Goal: Information Seeking & Learning: Learn about a topic

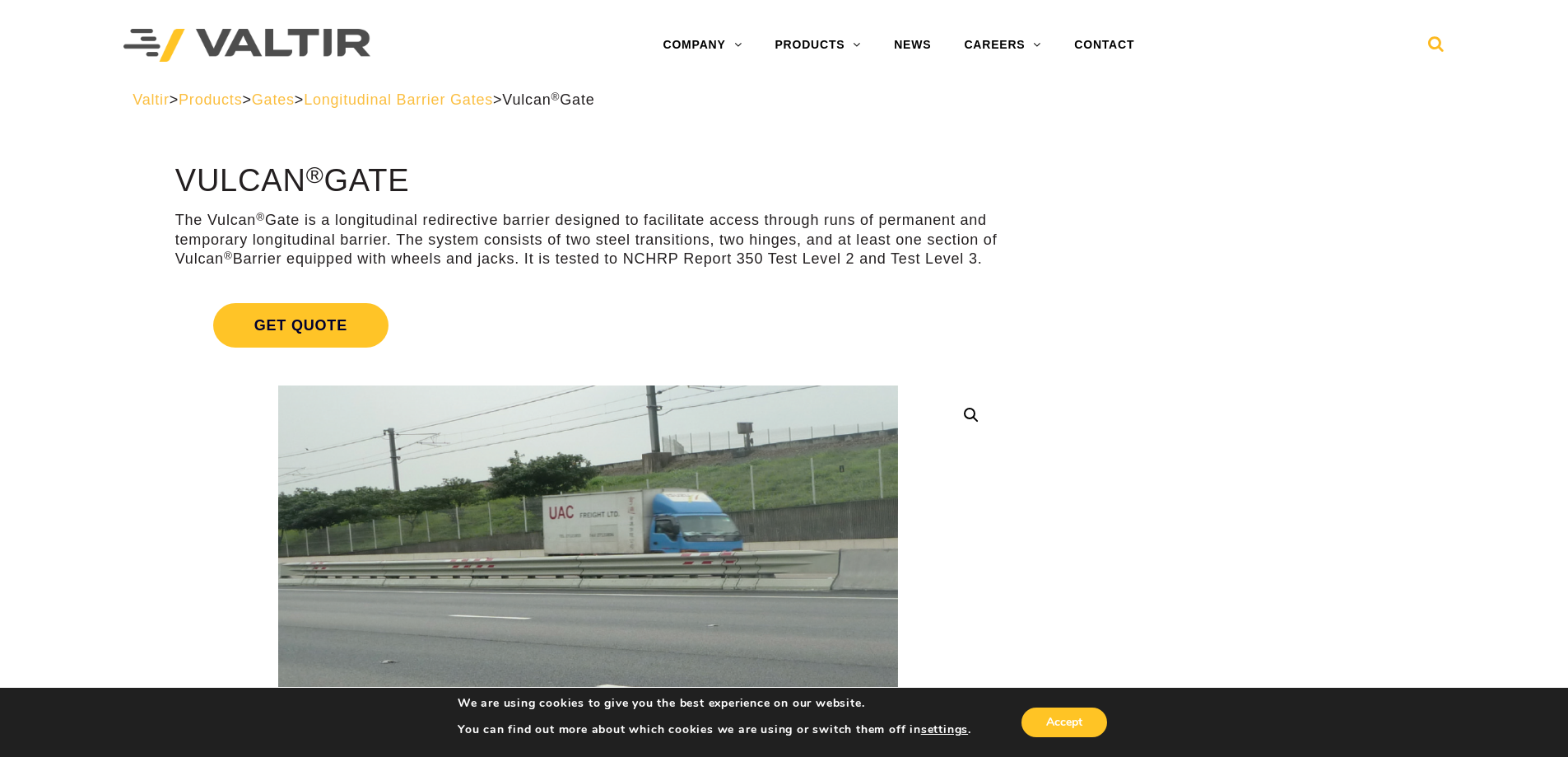
click at [1431, 51] on icon at bounding box center [1436, 48] width 16 height 25
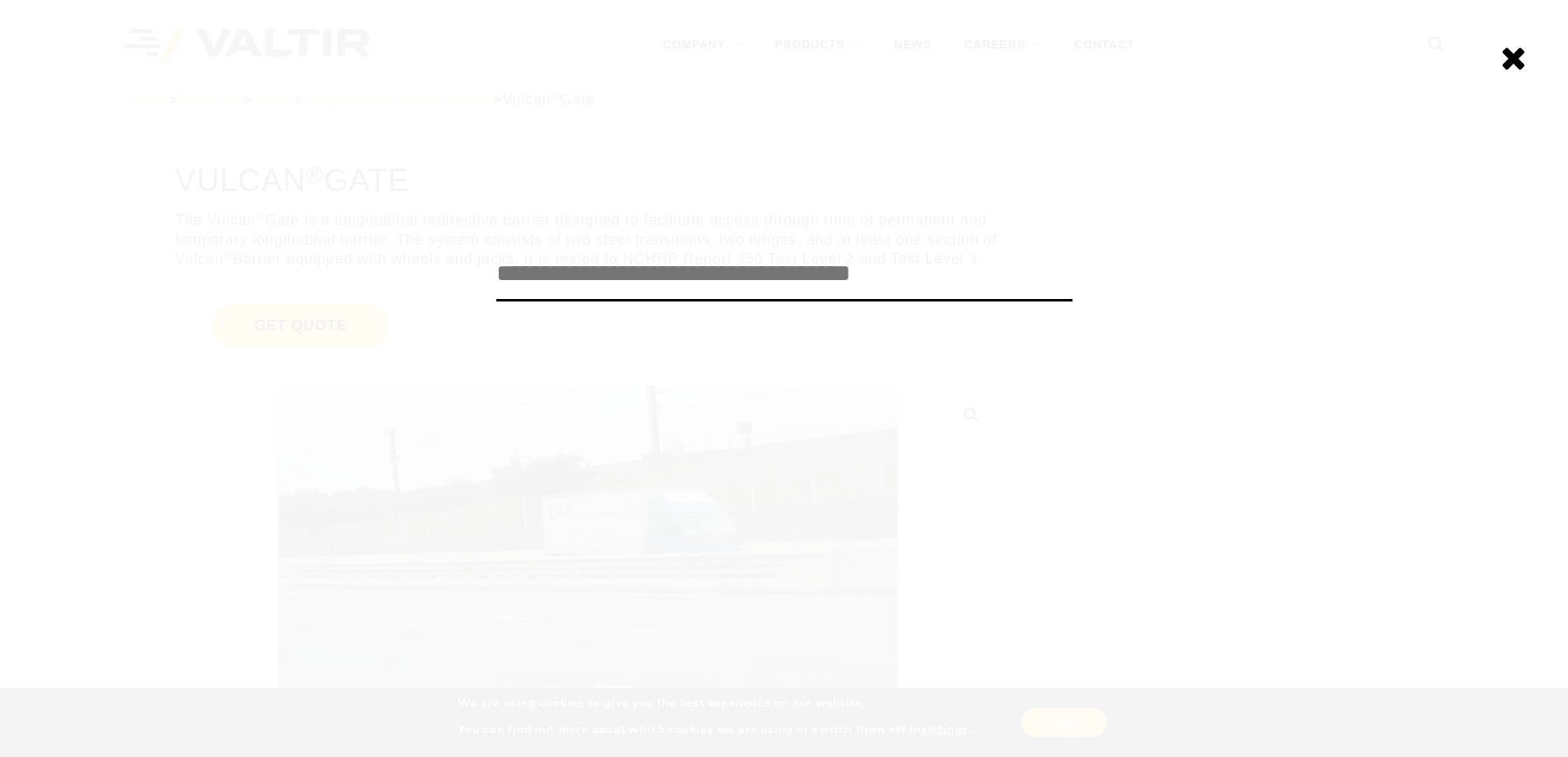
click at [817, 286] on input "search" at bounding box center [784, 274] width 576 height 54
type input "******"
click input "******" at bounding box center [0, 0] width 0 height 0
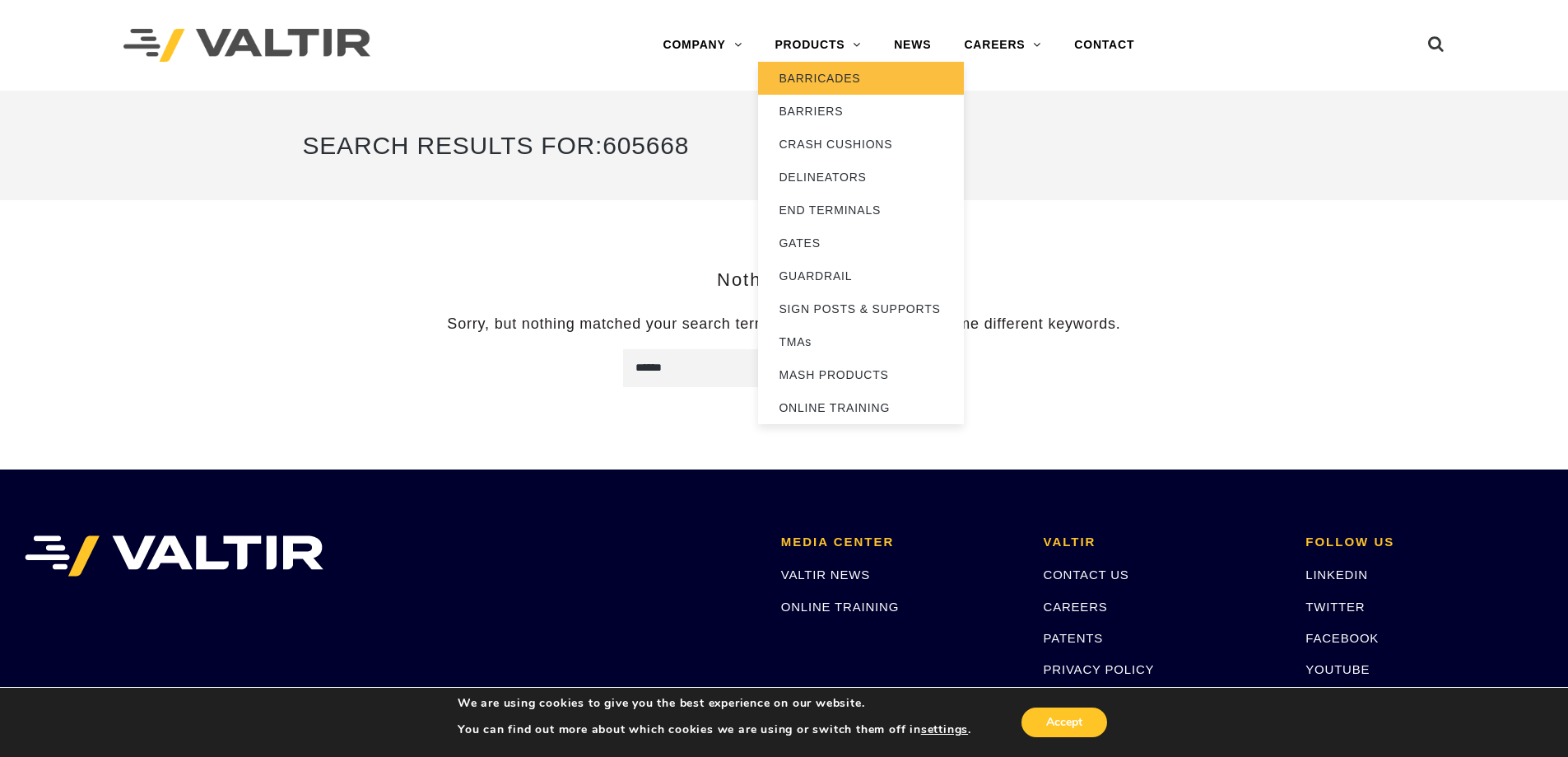
click at [831, 80] on link "BARRICADES" at bounding box center [860, 78] width 206 height 33
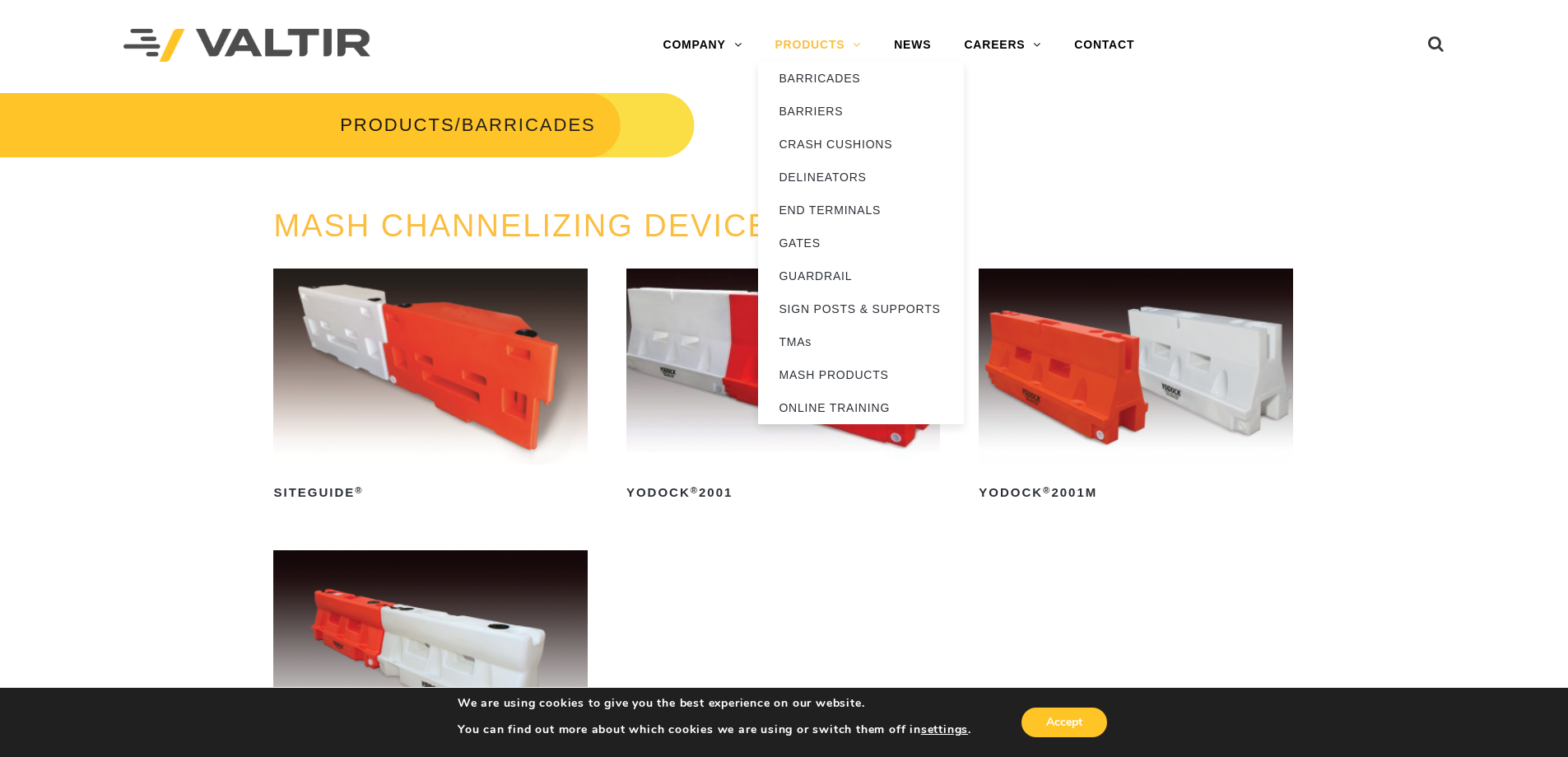
click at [814, 45] on link "PRODUCTS" at bounding box center [817, 45] width 119 height 33
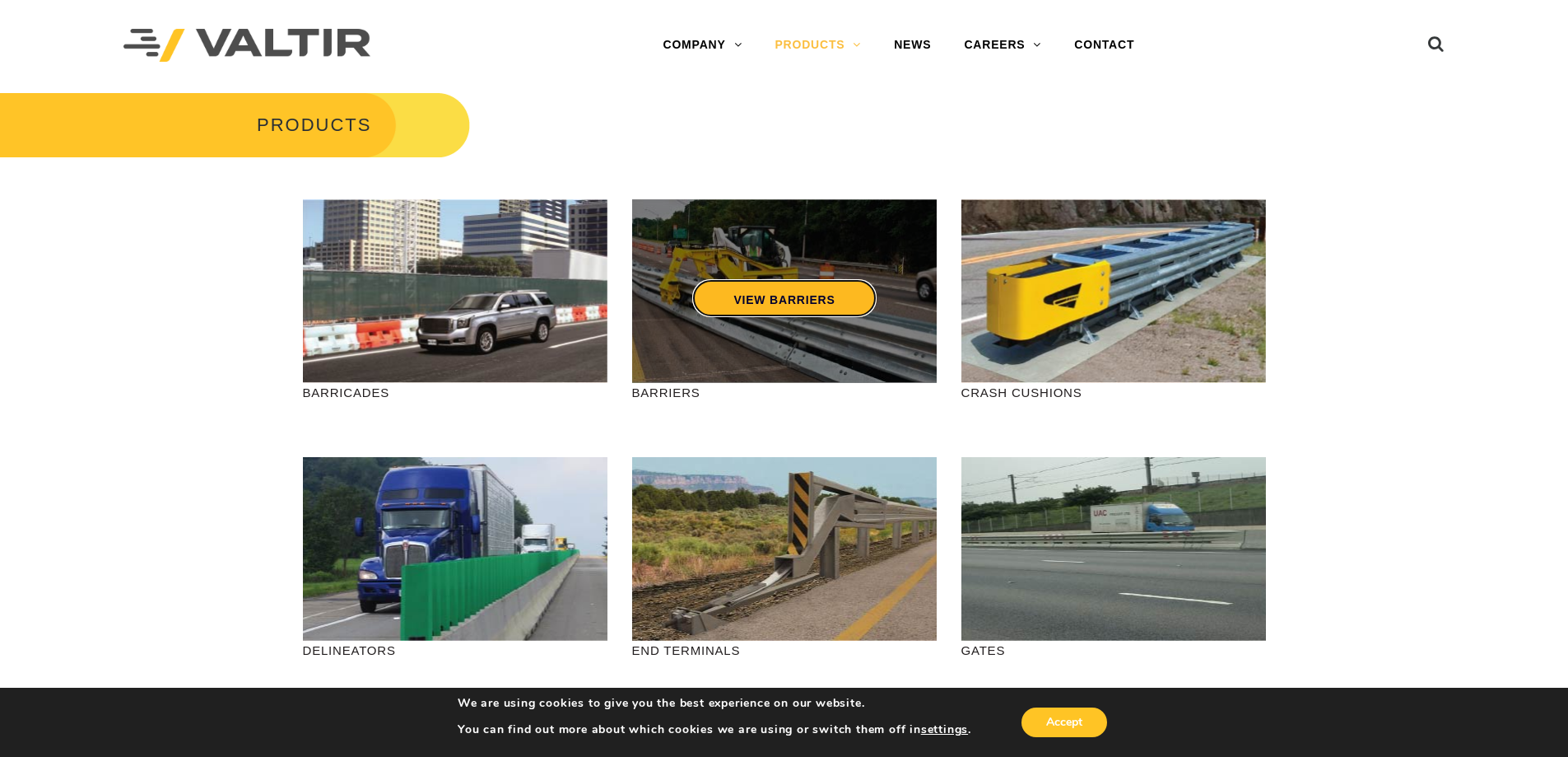
click at [758, 298] on link "VIEW BARRIERS" at bounding box center [784, 297] width 184 height 38
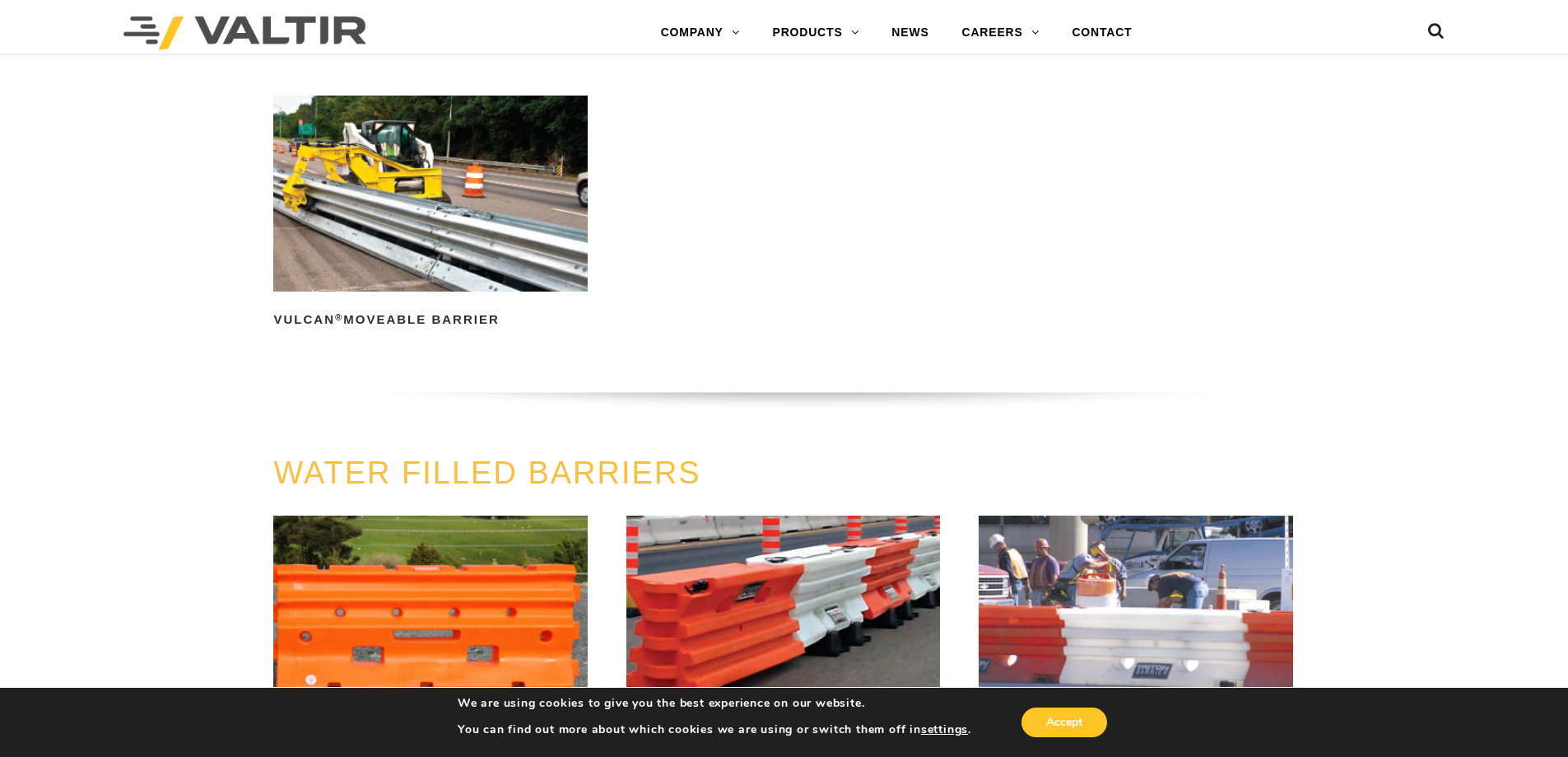
scroll to position [2058, 0]
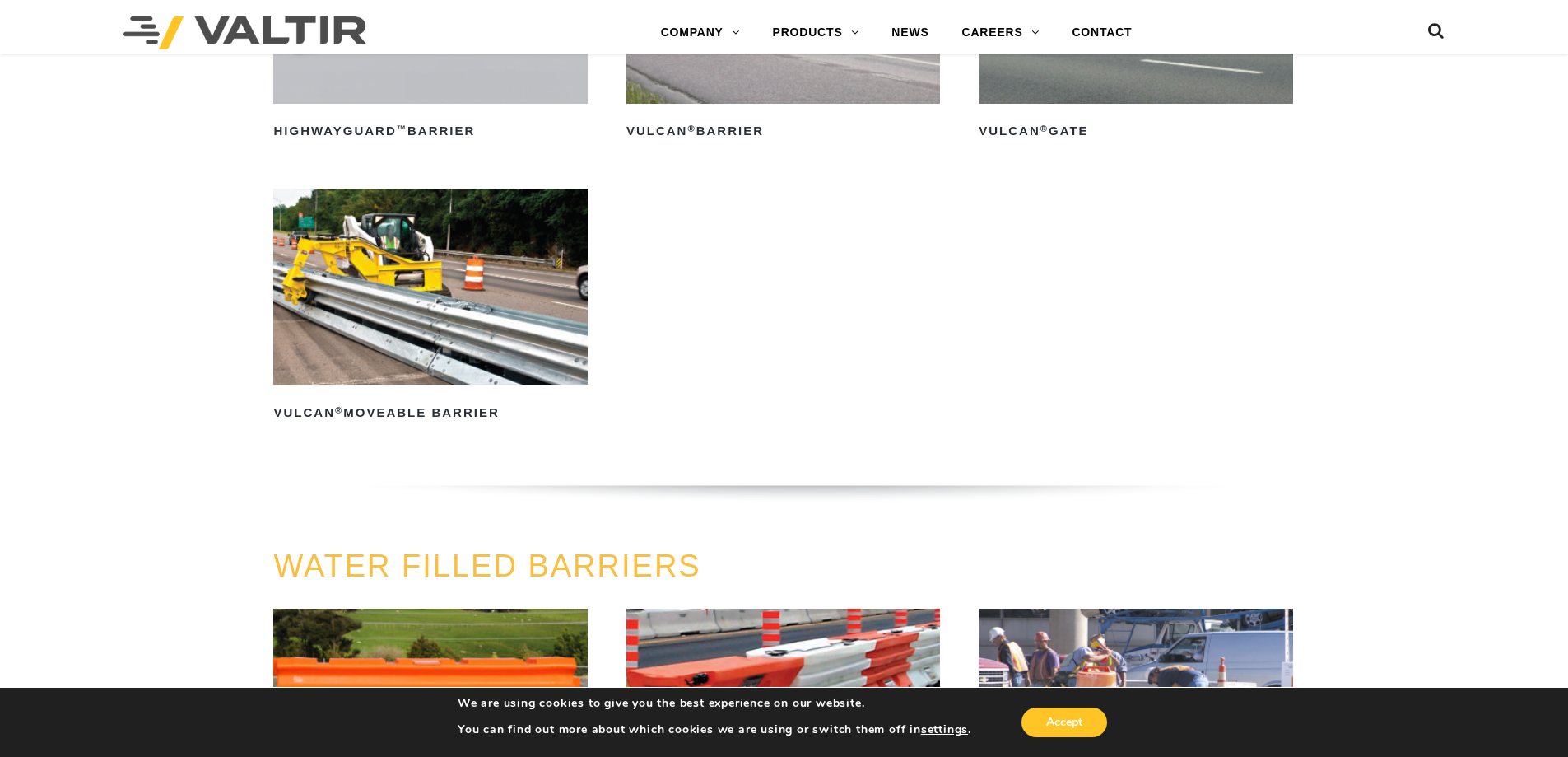
click at [431, 297] on img at bounding box center [430, 287] width 314 height 196
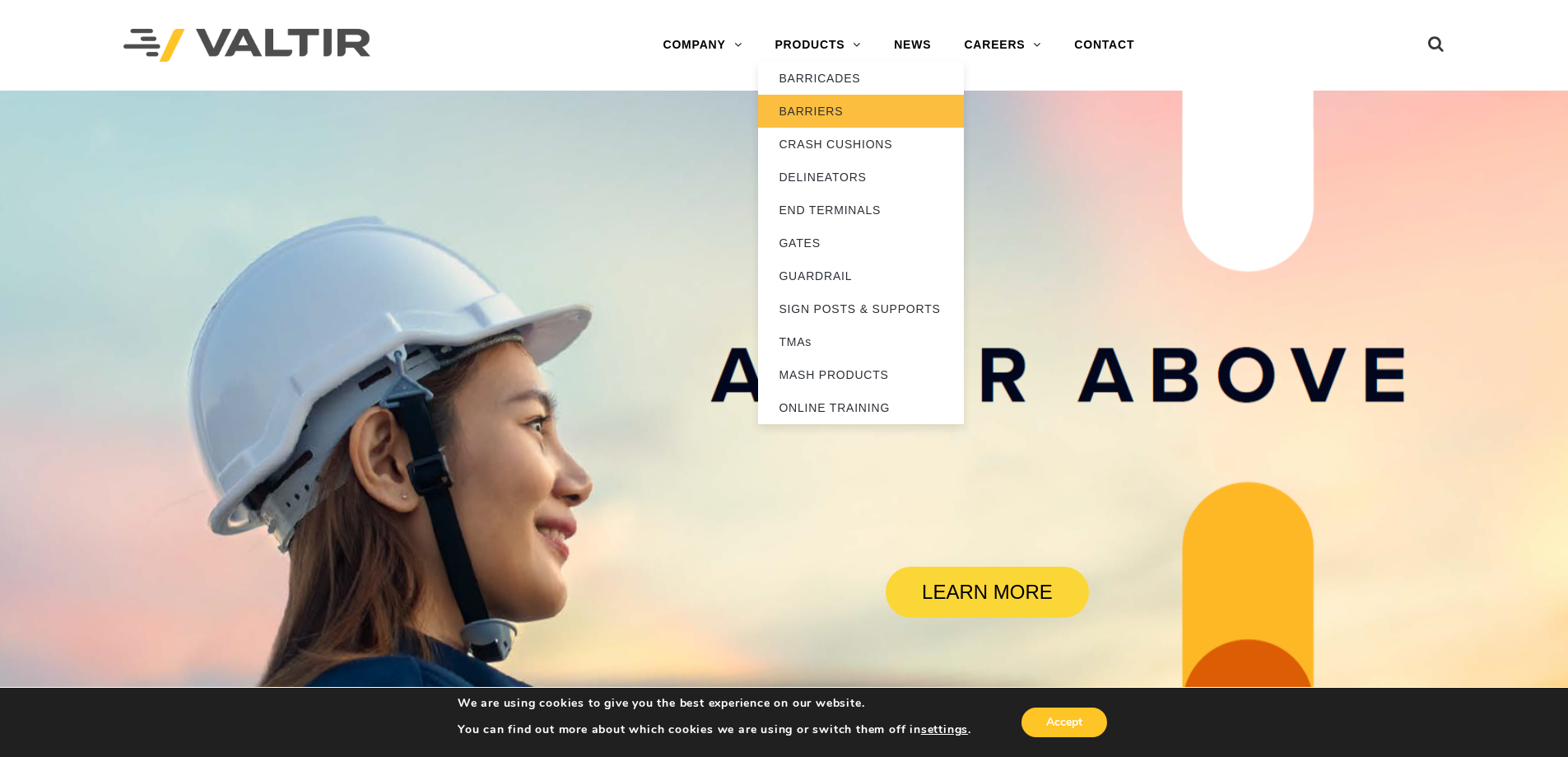
click at [825, 113] on link "BARRIERS" at bounding box center [860, 111] width 206 height 33
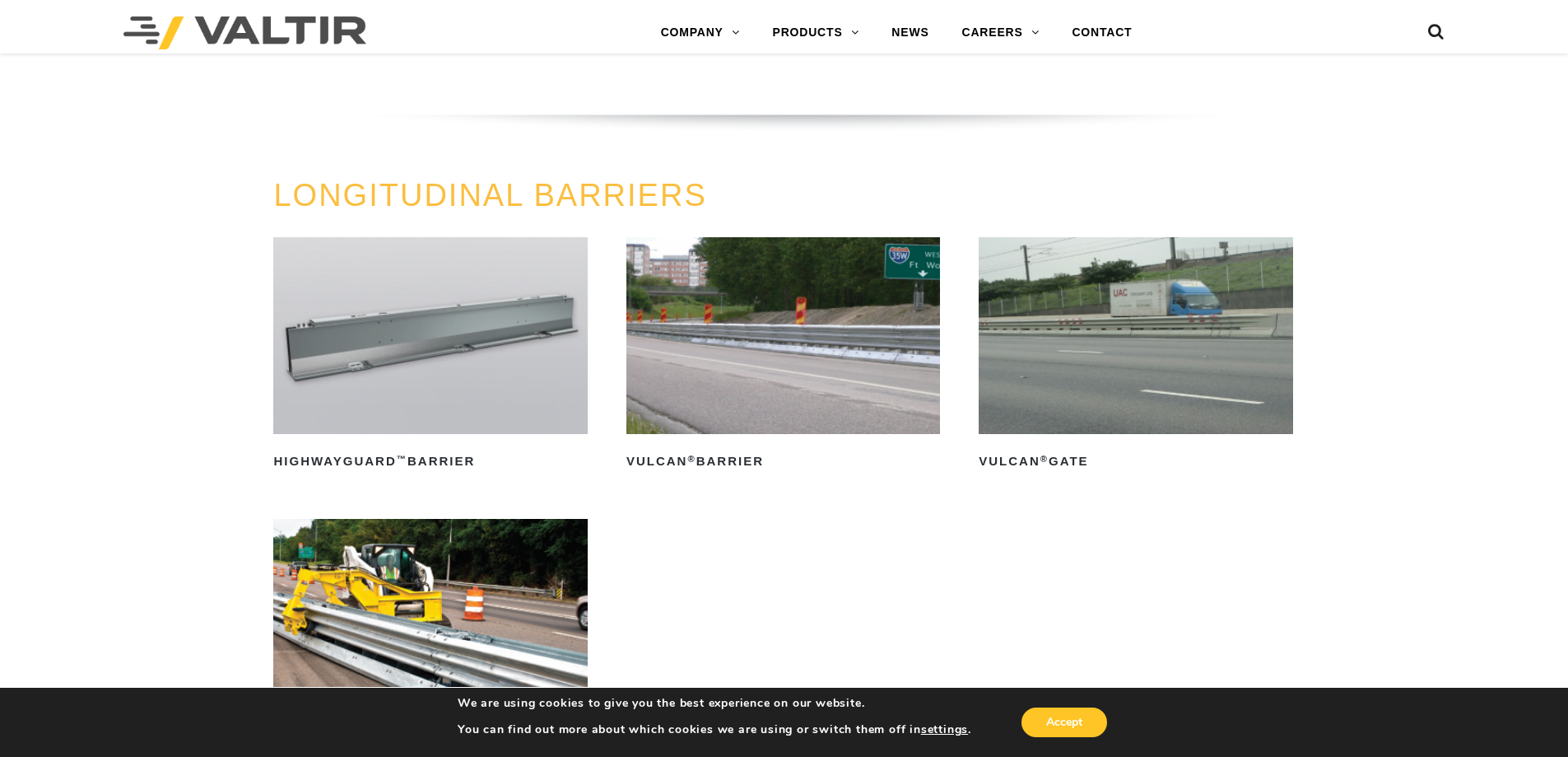
scroll to position [1729, 0]
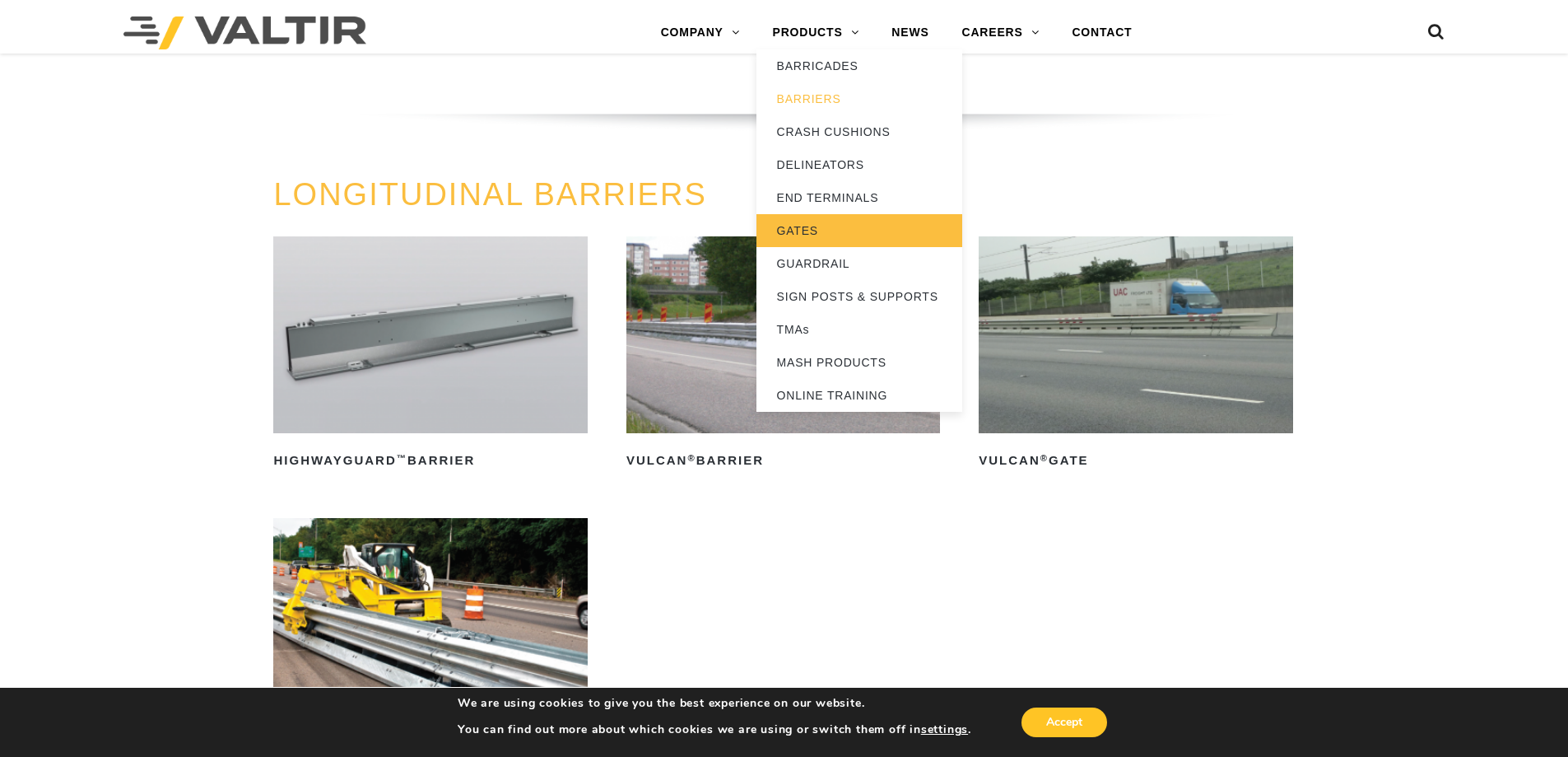
click at [791, 229] on link "GATES" at bounding box center [859, 230] width 206 height 33
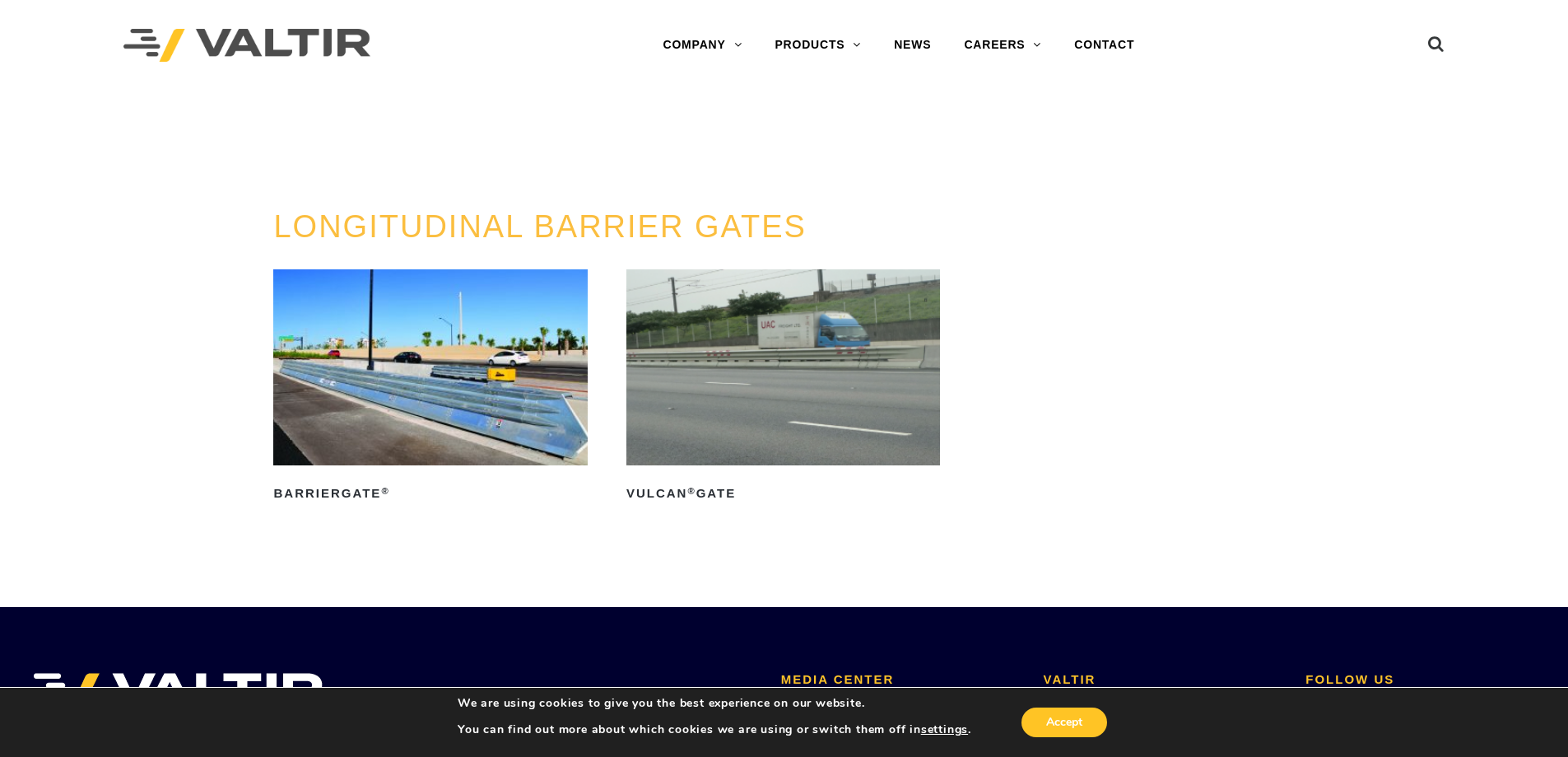
click at [797, 353] on img at bounding box center [783, 367] width 314 height 196
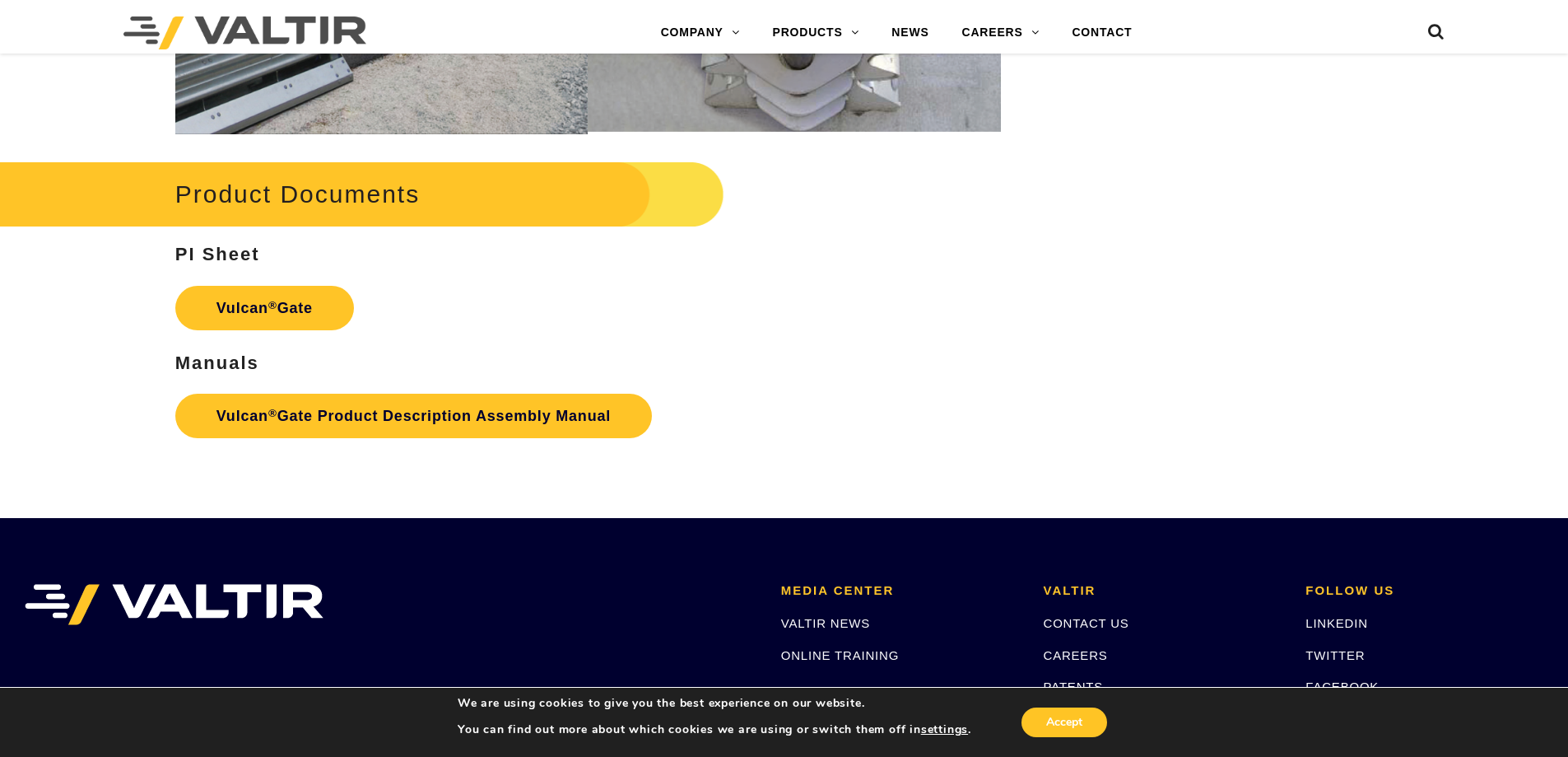
scroll to position [2058, 0]
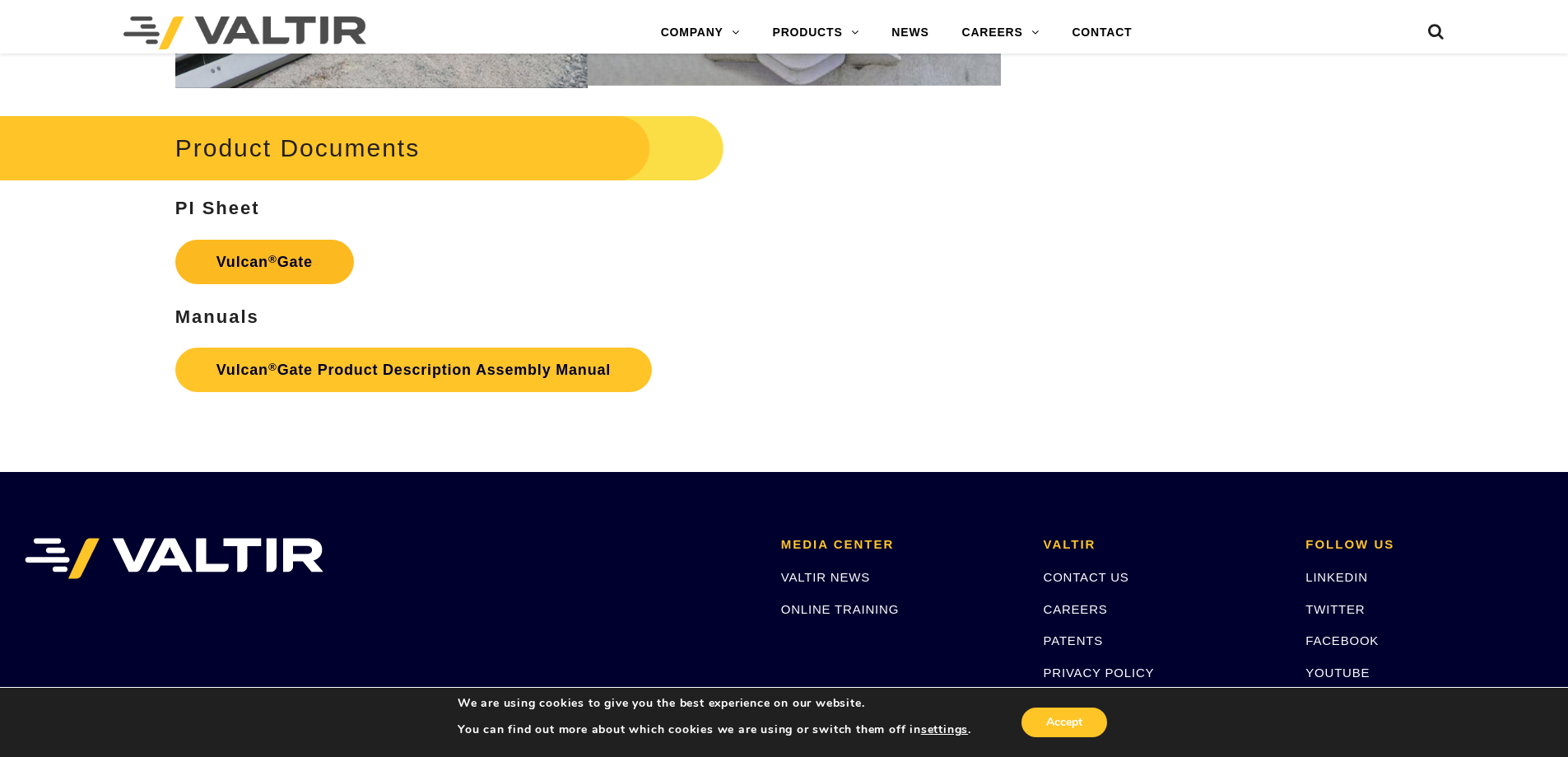
click at [275, 255] on sup "®" at bounding box center [272, 258] width 9 height 13
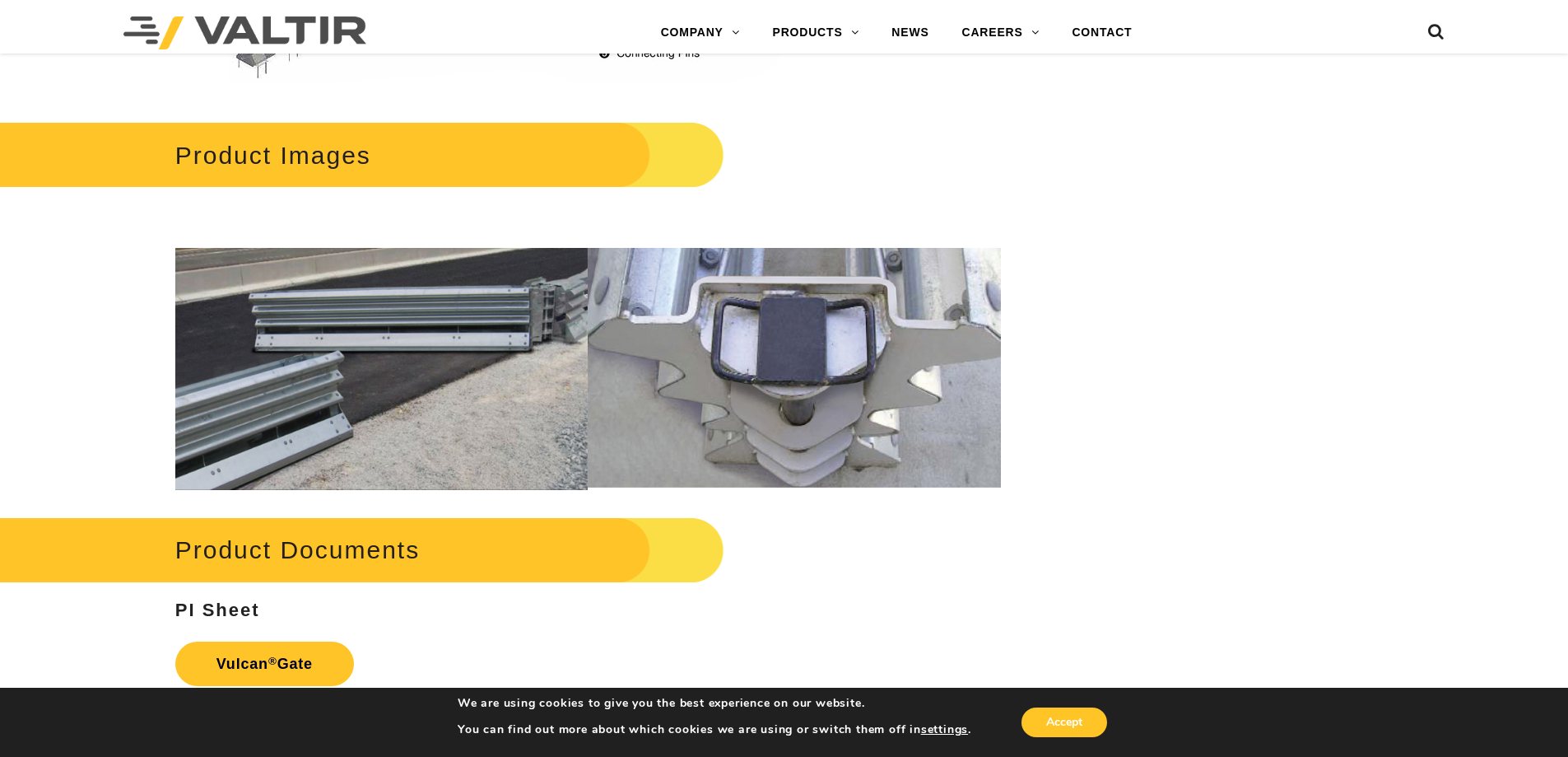
scroll to position [1976, 0]
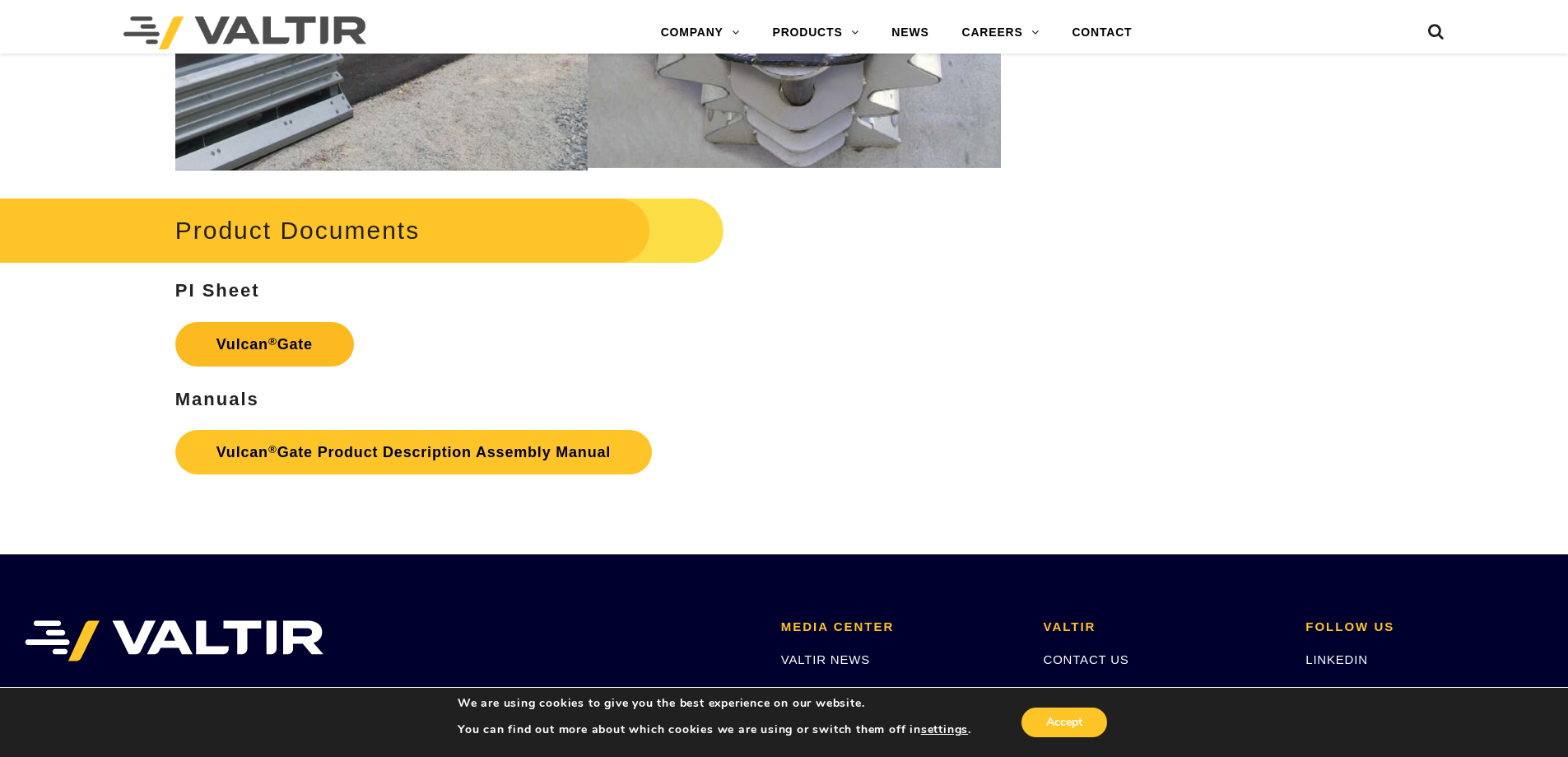
click at [323, 352] on link "Vulcan ® Gate" at bounding box center [264, 345] width 179 height 45
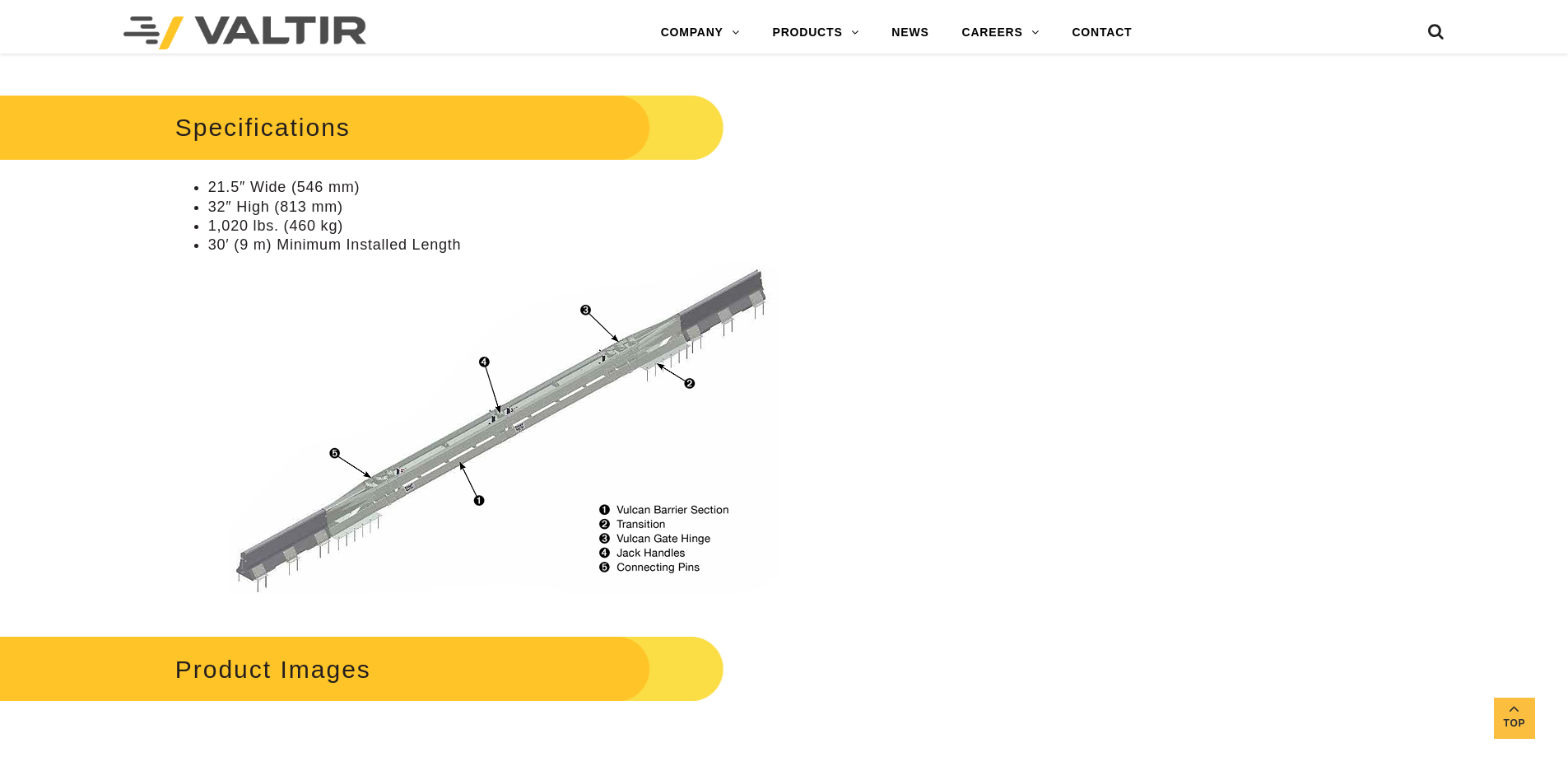
scroll to position [913, 0]
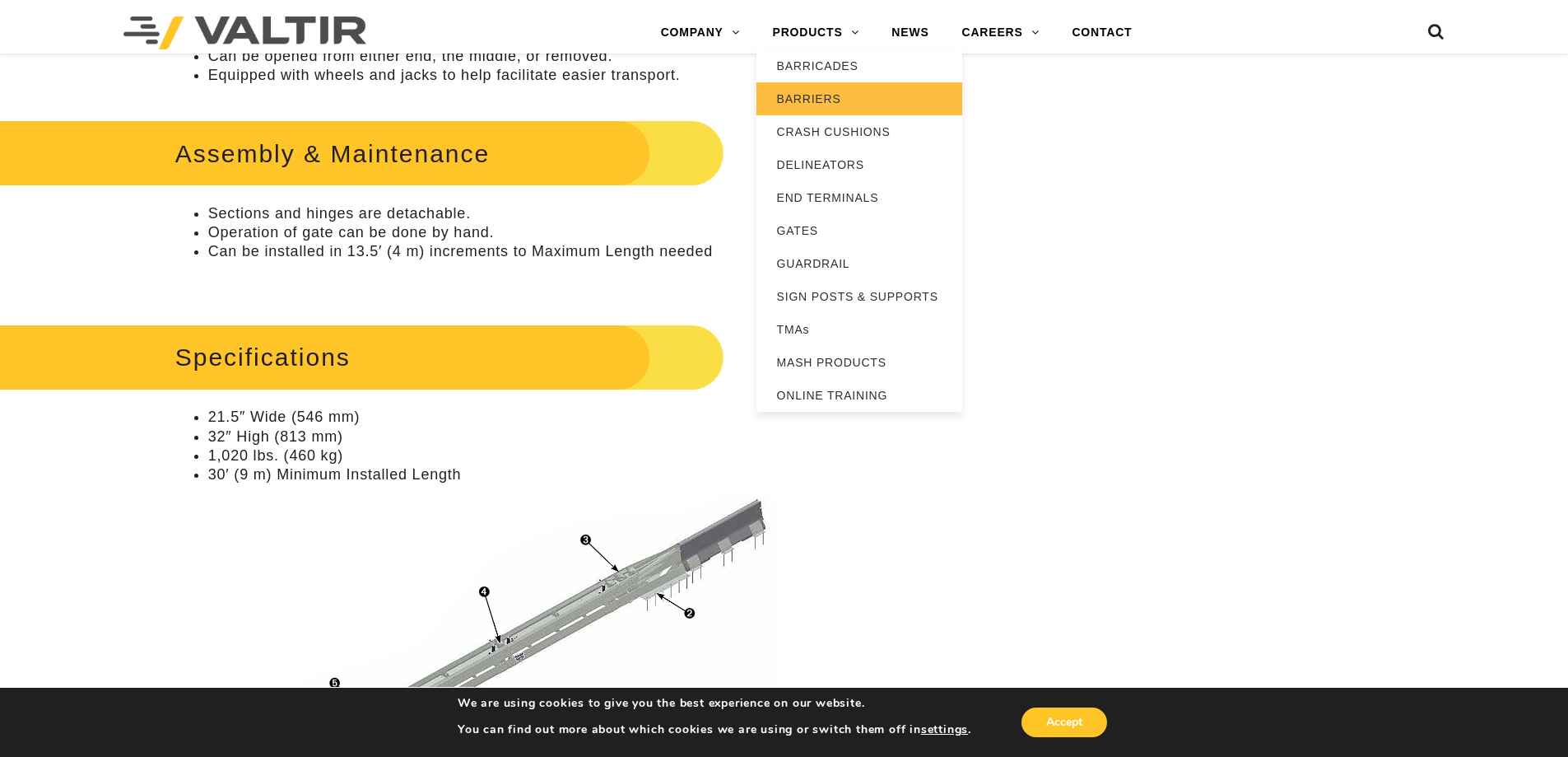
click at [805, 96] on link "BARRIERS" at bounding box center [859, 99] width 206 height 33
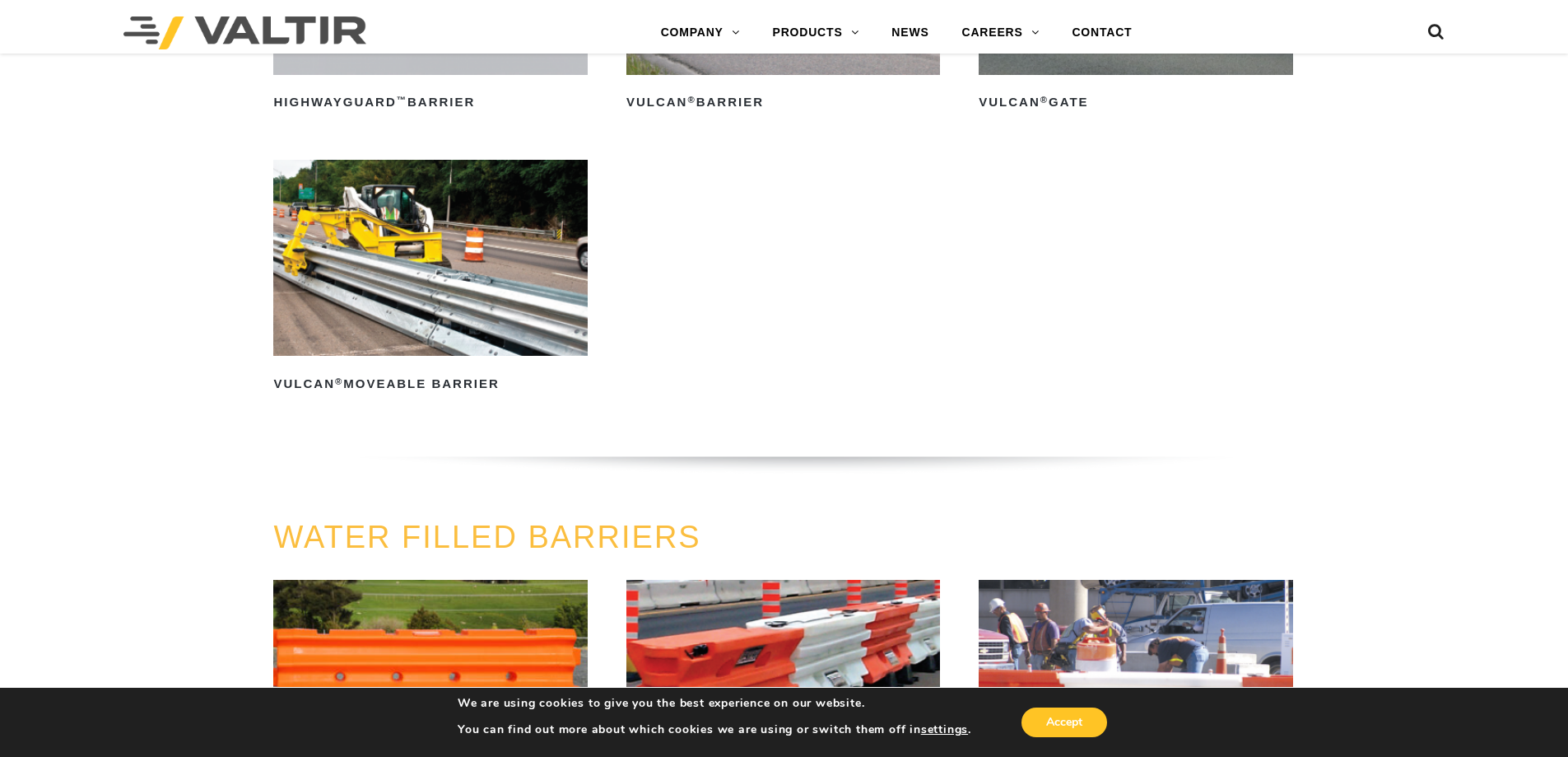
scroll to position [2058, 0]
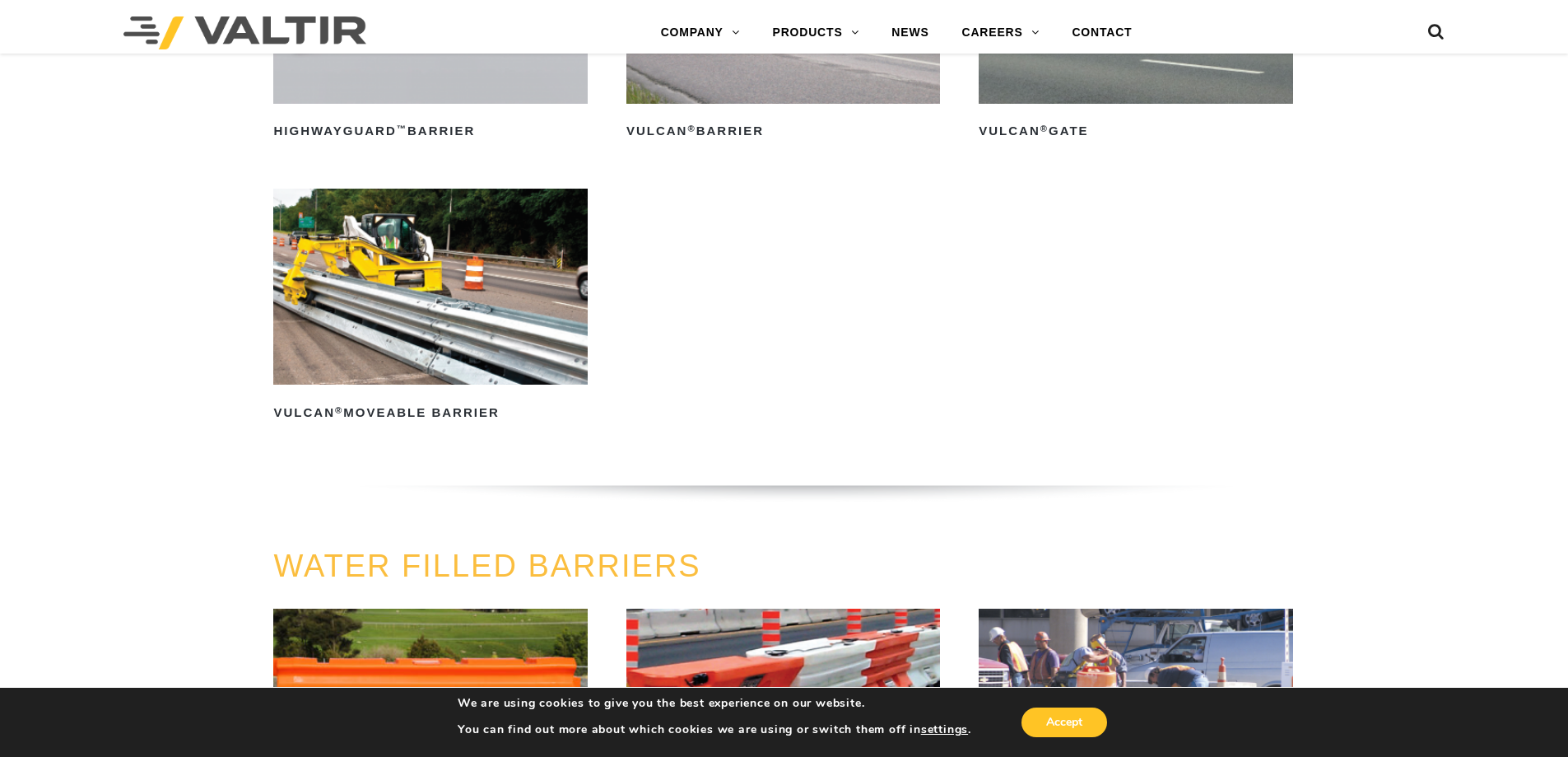
click at [439, 308] on img at bounding box center [430, 287] width 314 height 196
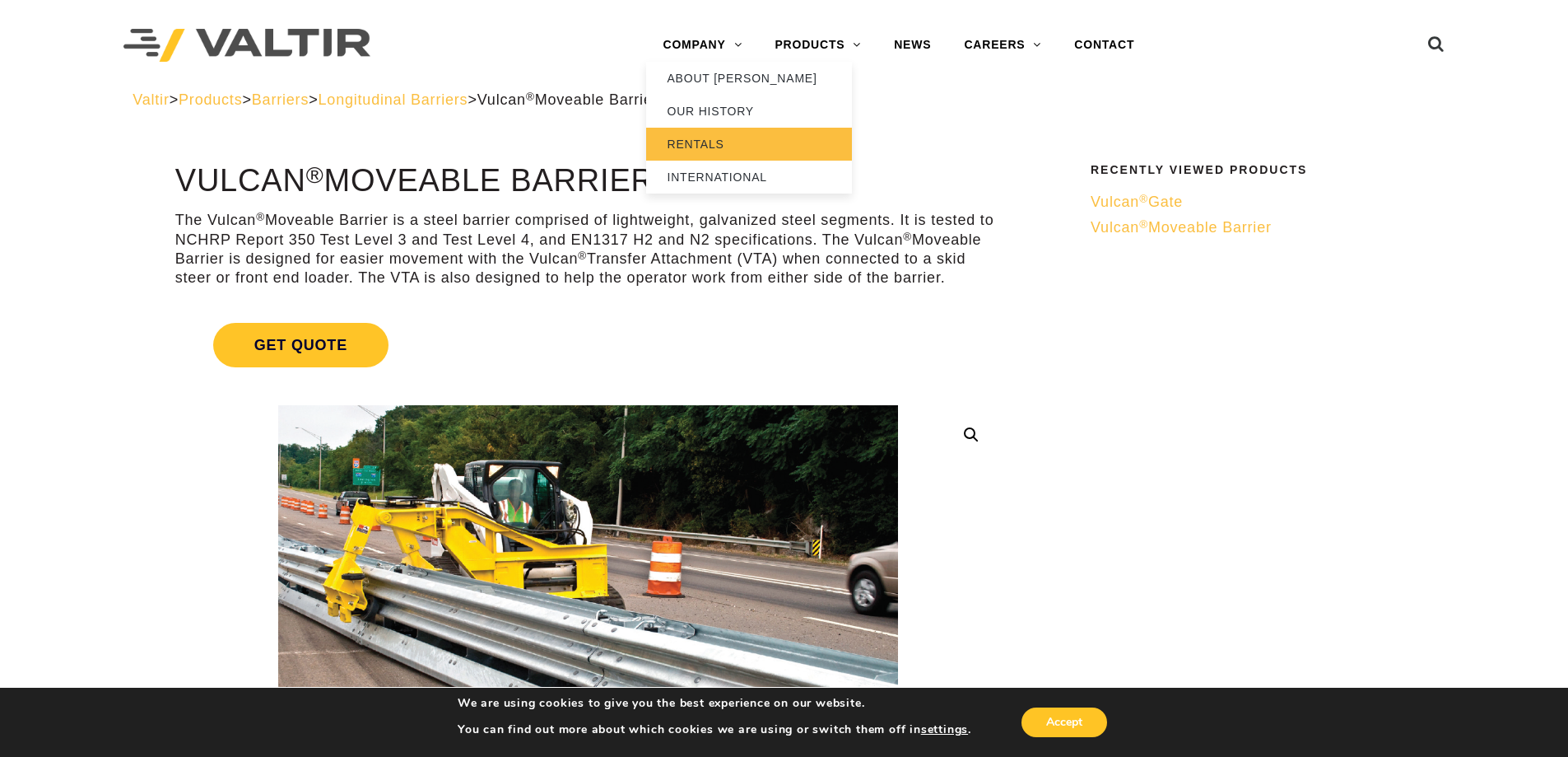
click at [693, 141] on link "RENTALS" at bounding box center [749, 144] width 206 height 33
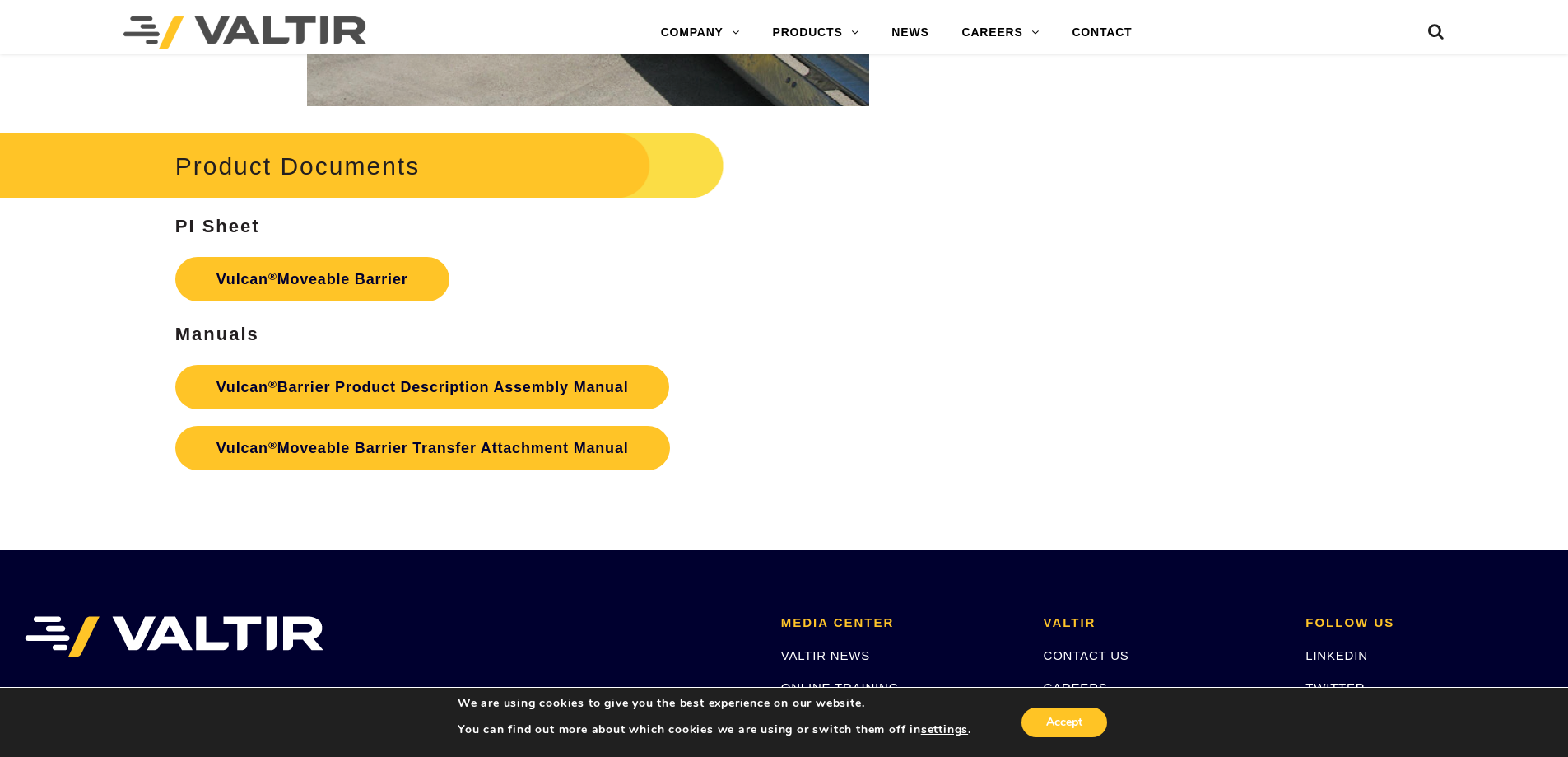
scroll to position [2882, 0]
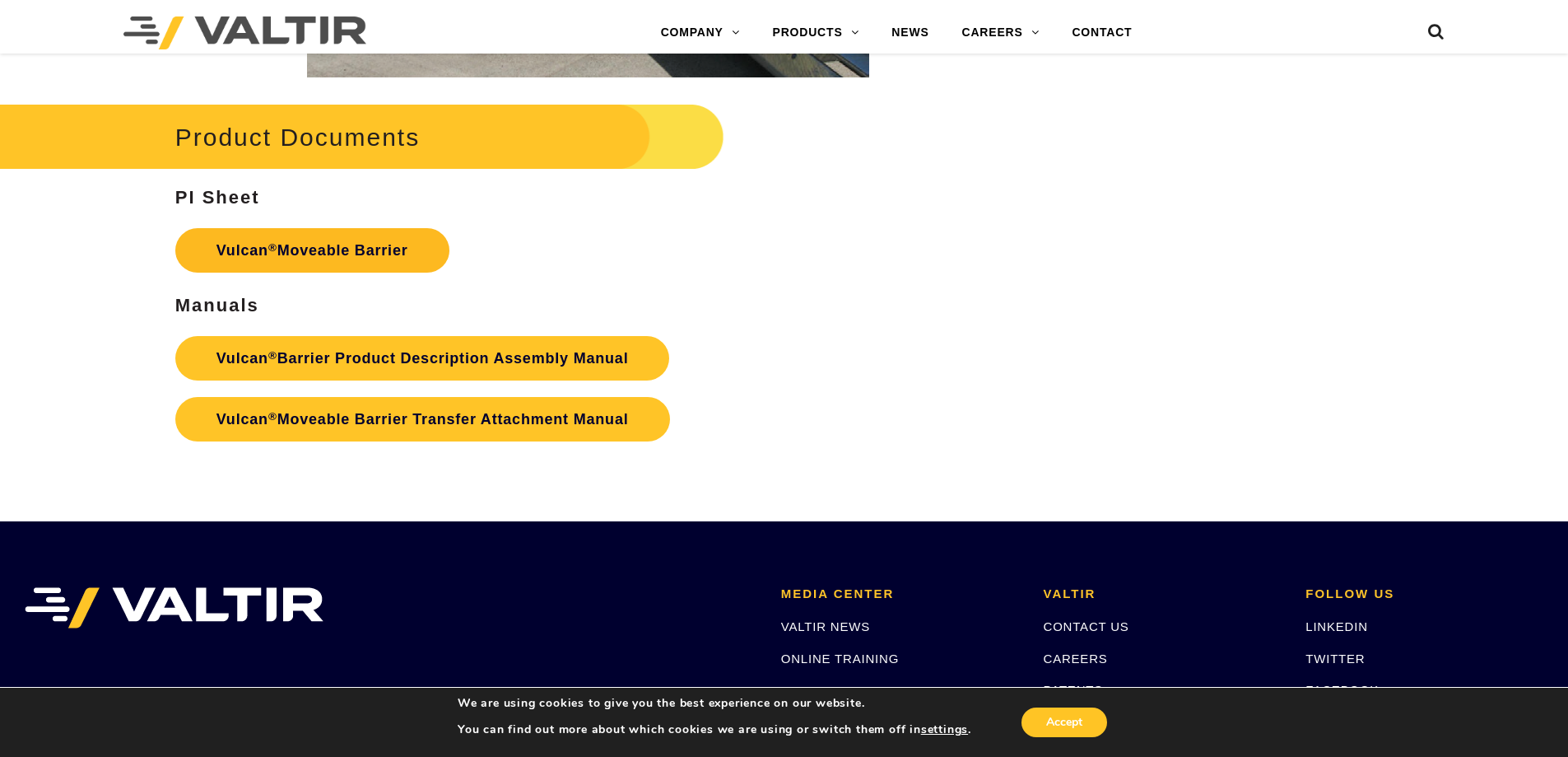
click at [363, 252] on link "Vulcan ® Moveable Barrier" at bounding box center [312, 251] width 274 height 45
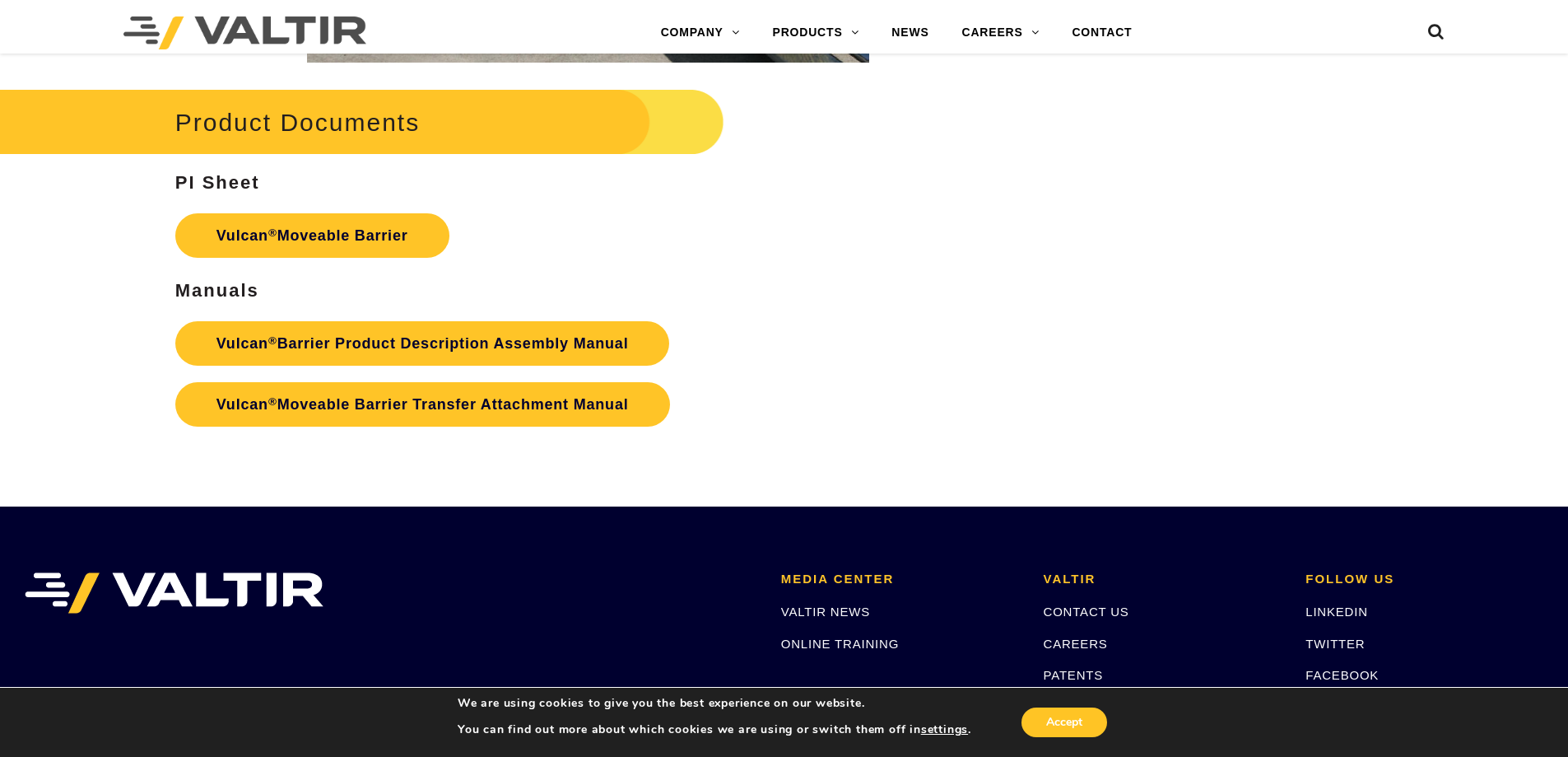
scroll to position [2882, 0]
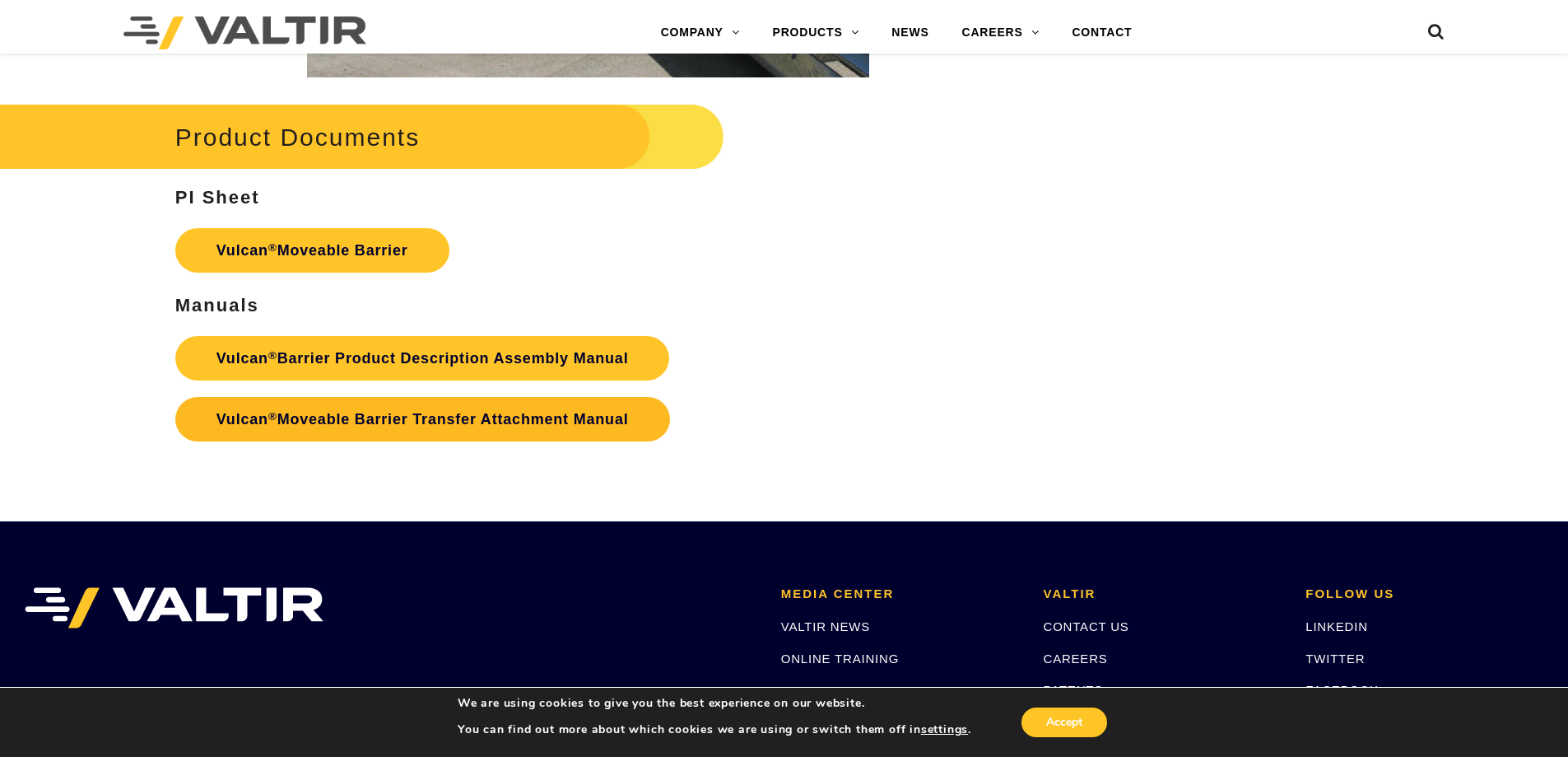
click at [466, 424] on link "Vulcan ® Moveable Barrier Transfer Attachment Manual" at bounding box center [422, 419] width 495 height 45
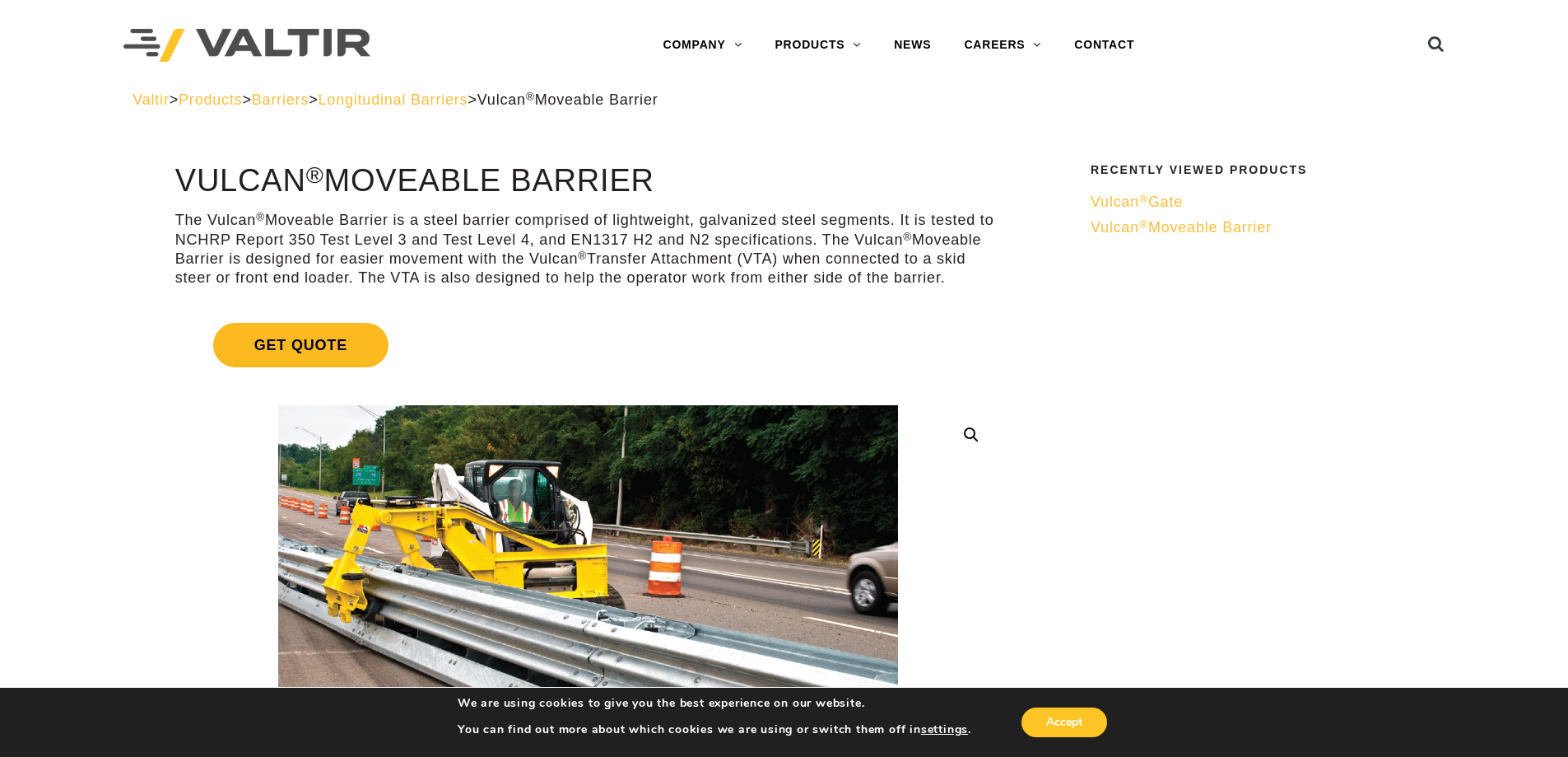
click at [312, 346] on span "Get Quote" at bounding box center [300, 345] width 175 height 45
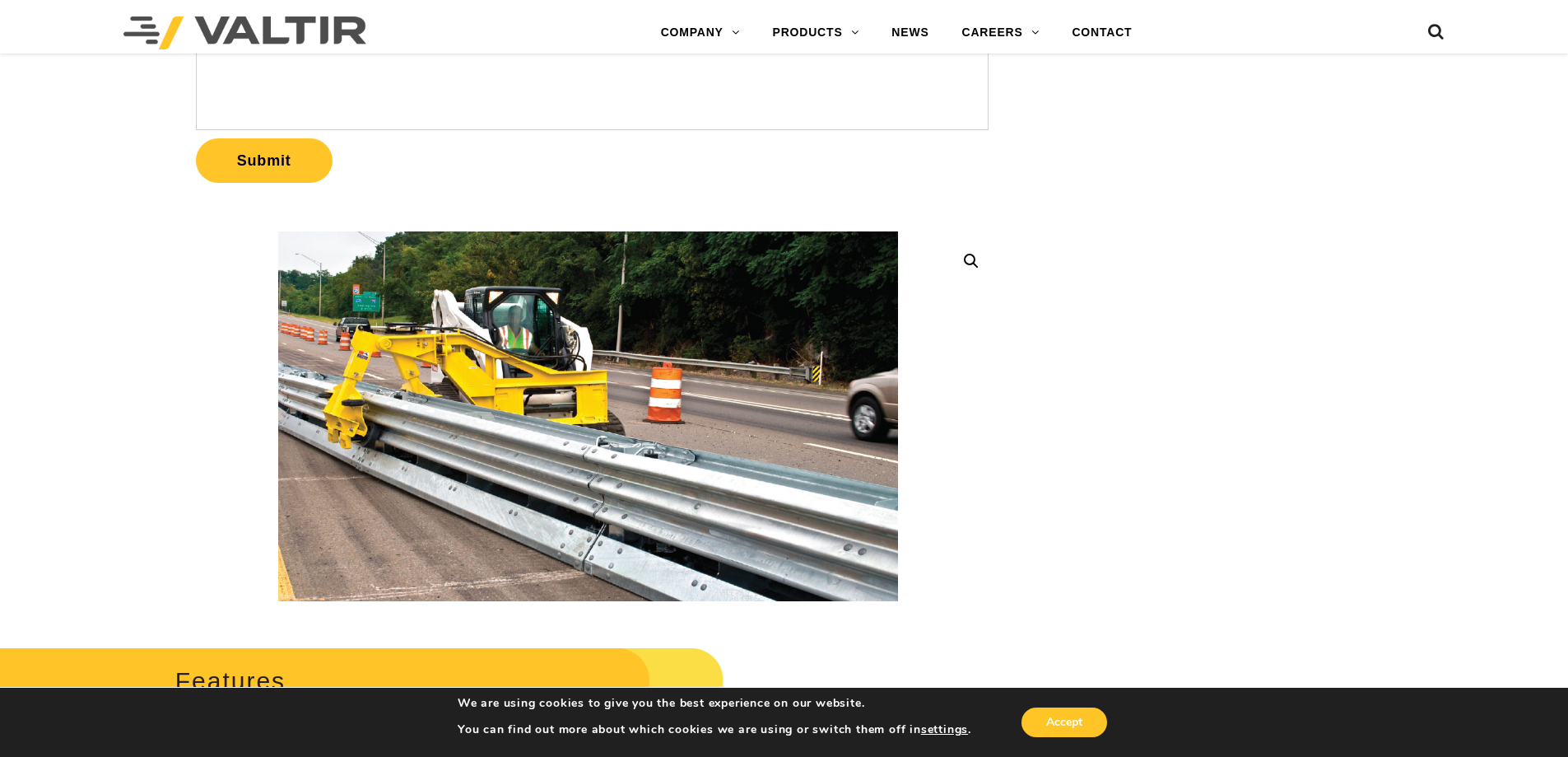
scroll to position [411, 0]
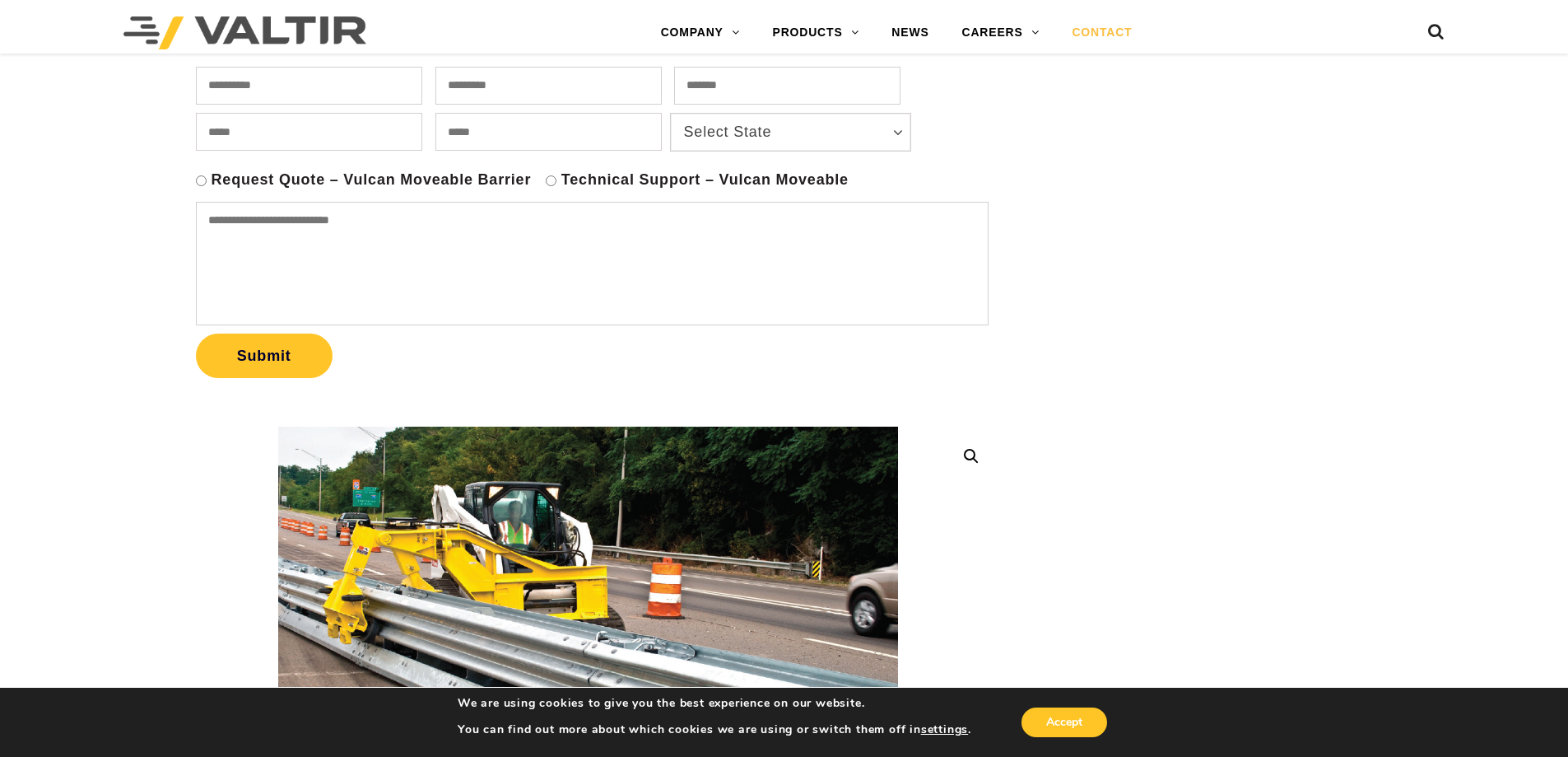
click at [1113, 30] on link "CONTACT" at bounding box center [1101, 33] width 93 height 33
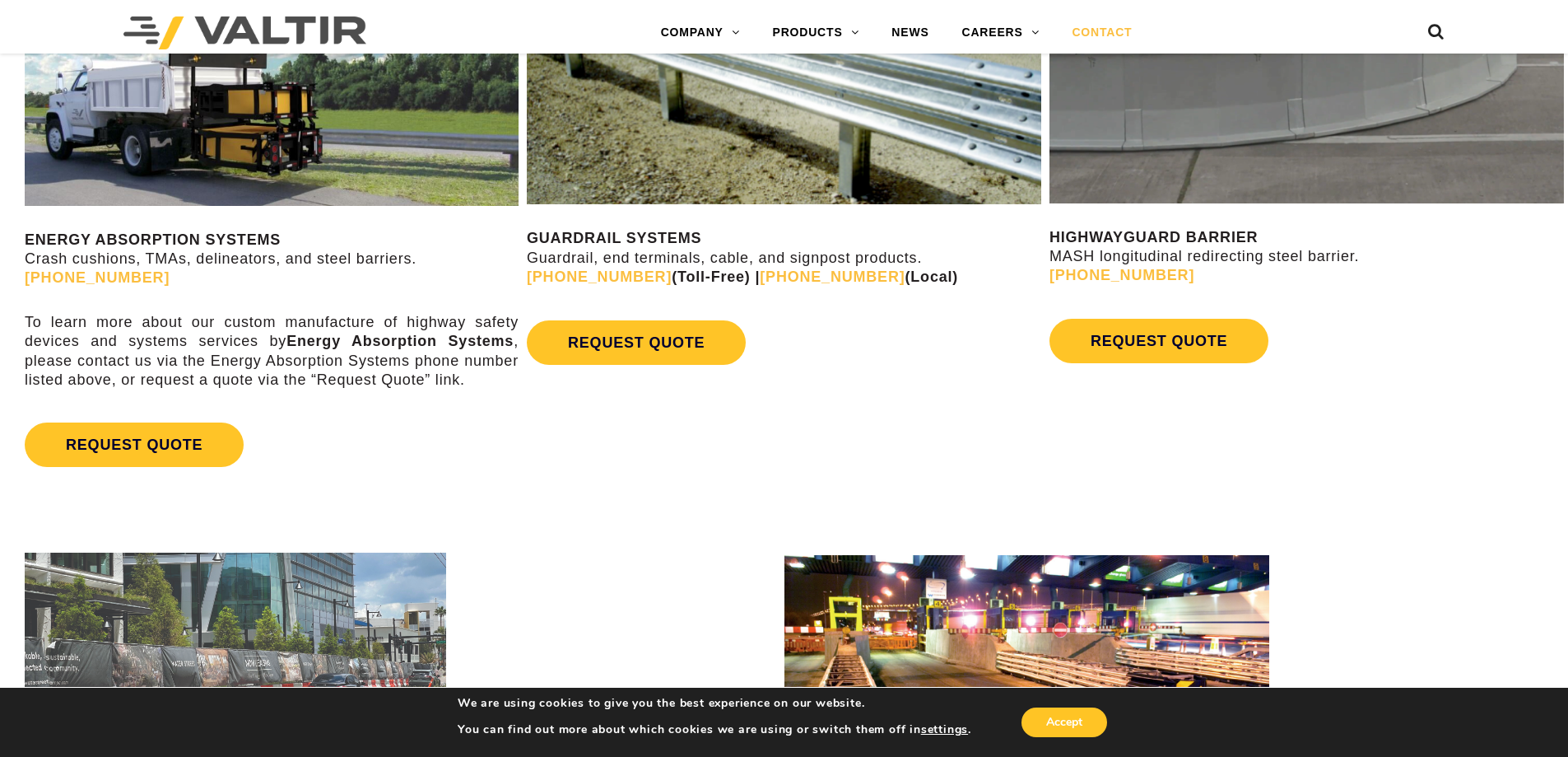
scroll to position [658, 0]
